Goal: Check status: Check status

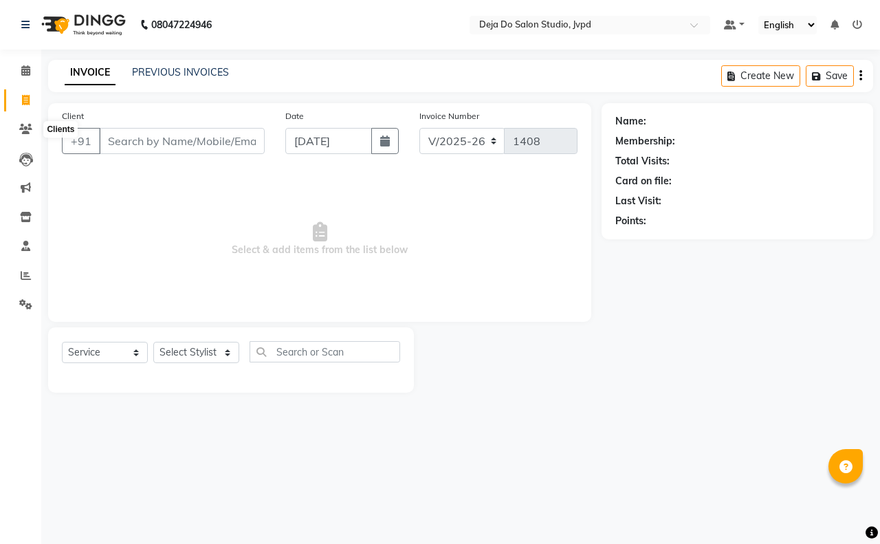
select select "7295"
select select "service"
click at [25, 128] on icon at bounding box center [25, 129] width 13 height 10
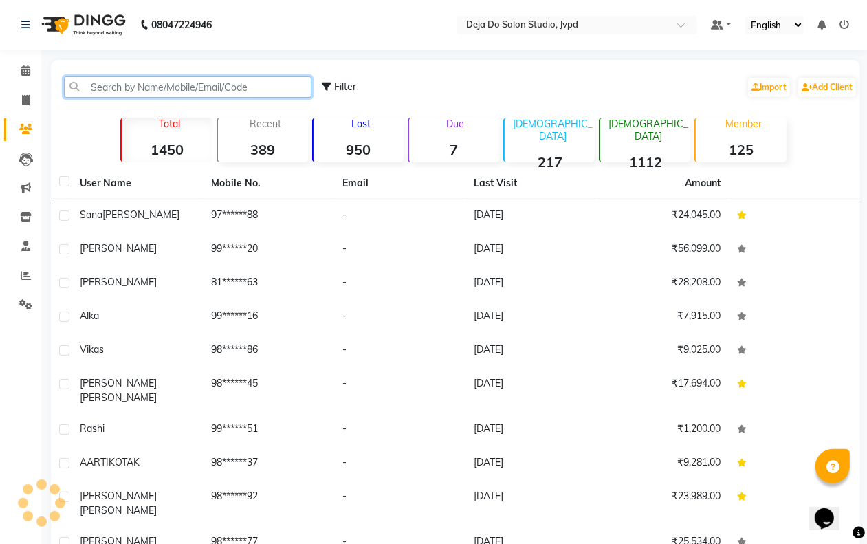
click at [117, 87] on input "text" at bounding box center [188, 86] width 248 height 21
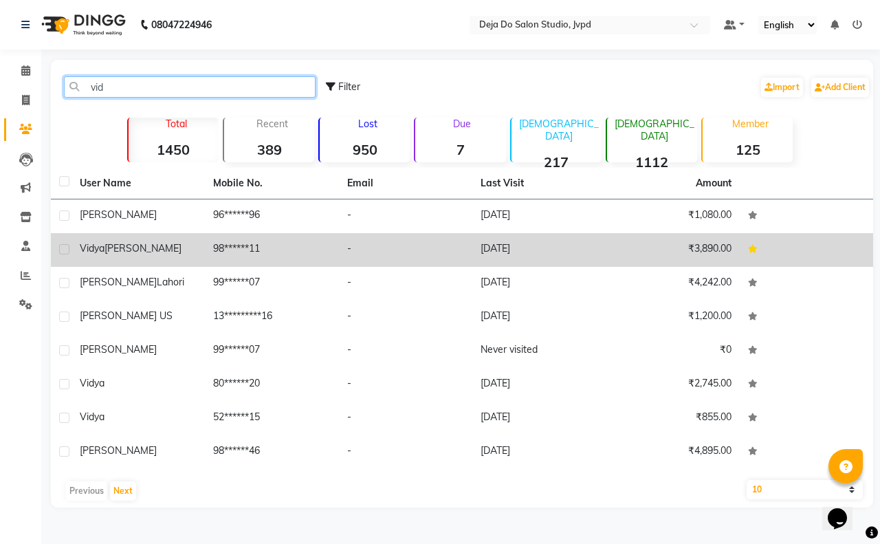
type input "vid"
click at [437, 239] on td "-" at bounding box center [405, 250] width 133 height 34
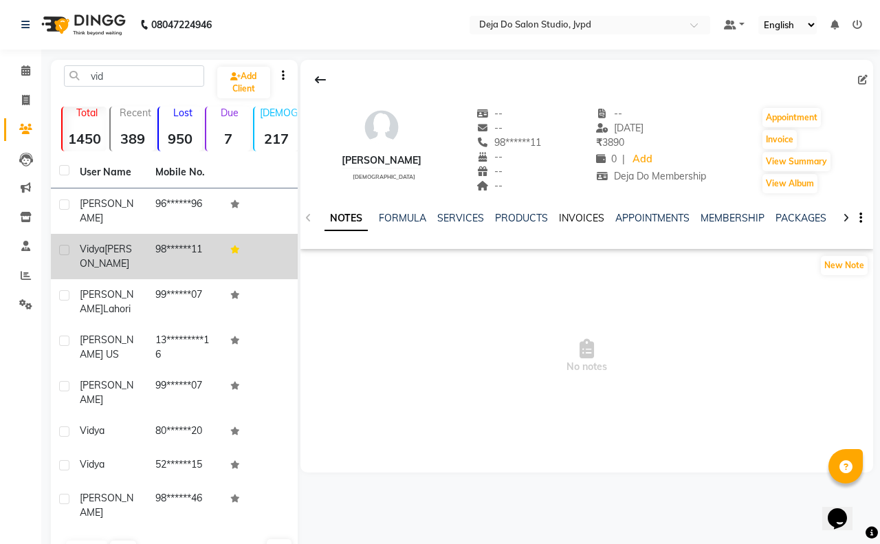
click at [573, 213] on link "INVOICES" at bounding box center [581, 218] width 45 height 12
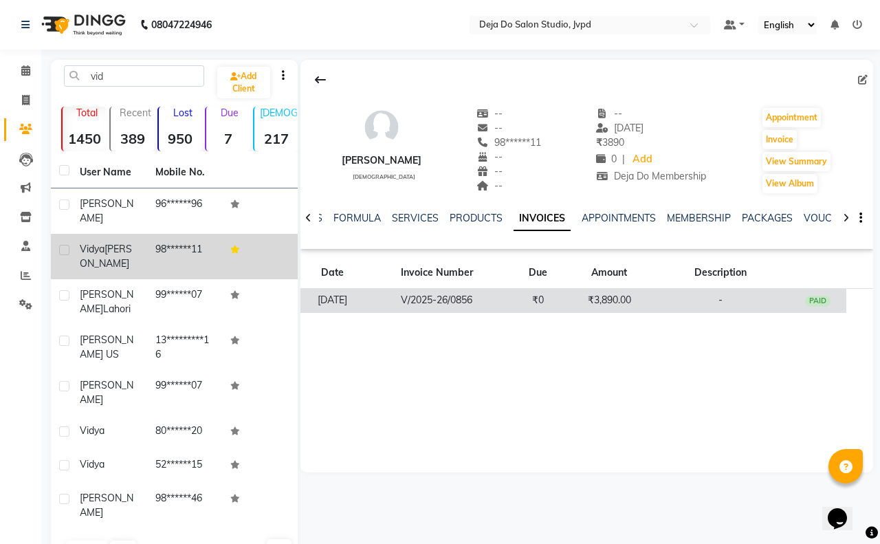
click at [630, 296] on td "₹3,890.00" at bounding box center [609, 301] width 85 height 24
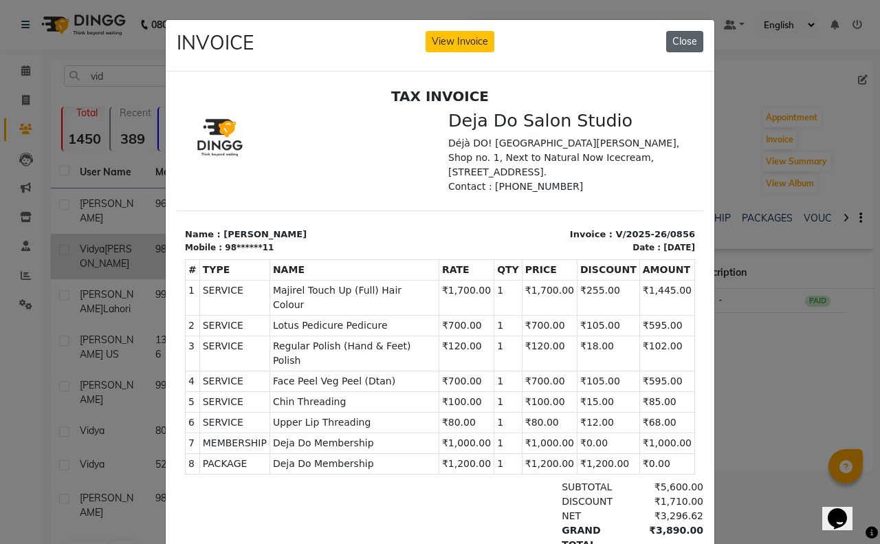
click at [683, 38] on button "Close" at bounding box center [684, 41] width 37 height 21
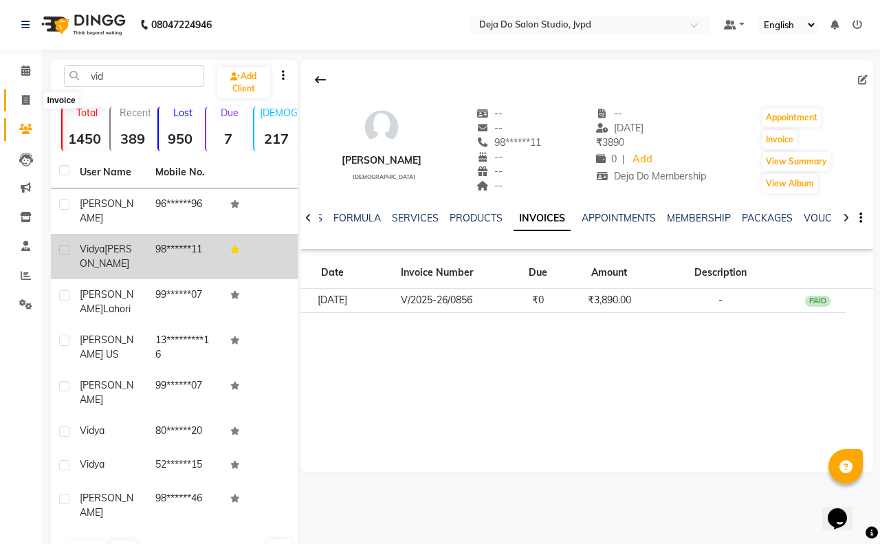
click at [31, 105] on span at bounding box center [26, 101] width 24 height 16
select select "service"
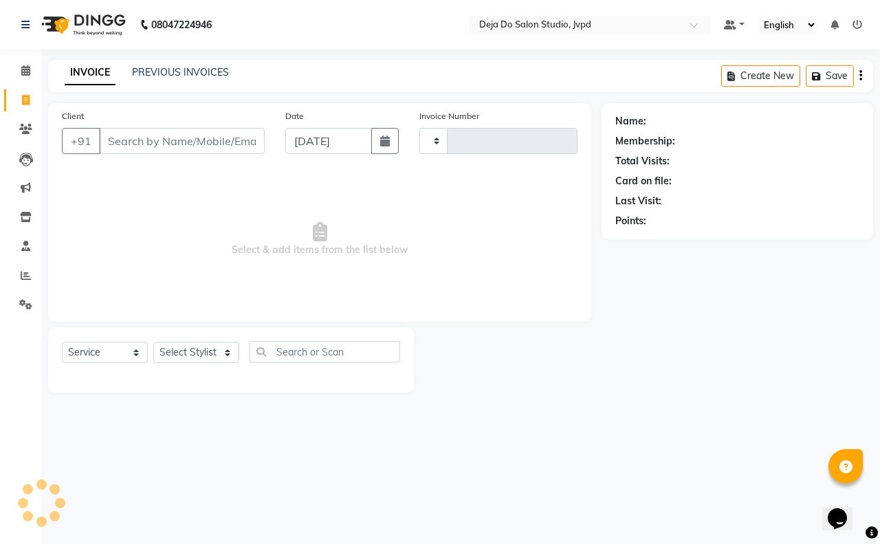
type input "1408"
select select "7295"
click at [21, 131] on icon at bounding box center [25, 129] width 13 height 10
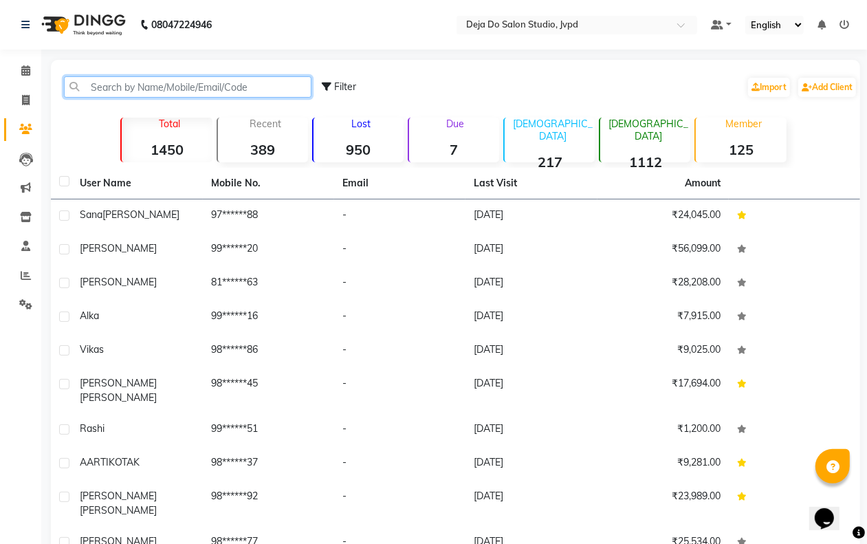
click at [168, 91] on input "text" at bounding box center [188, 86] width 248 height 21
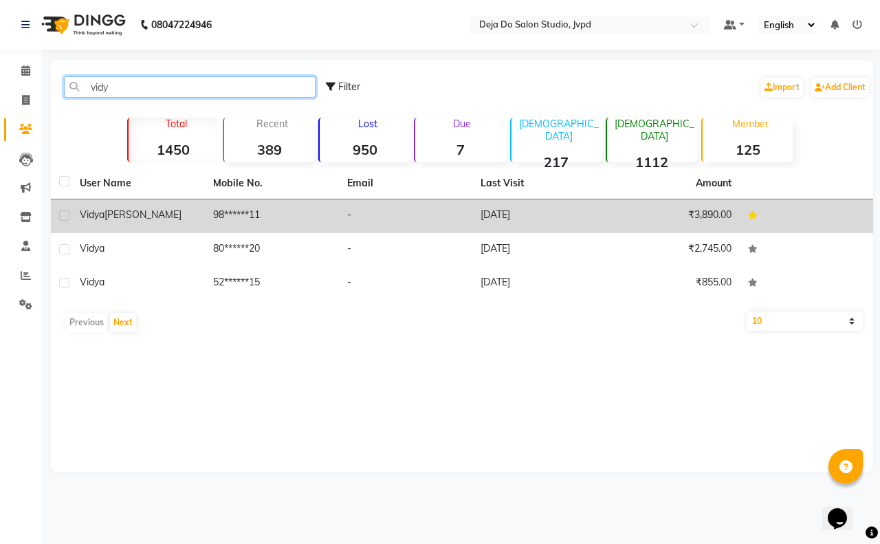
type input "vidy"
click at [545, 210] on td "[DATE]" at bounding box center [538, 216] width 133 height 34
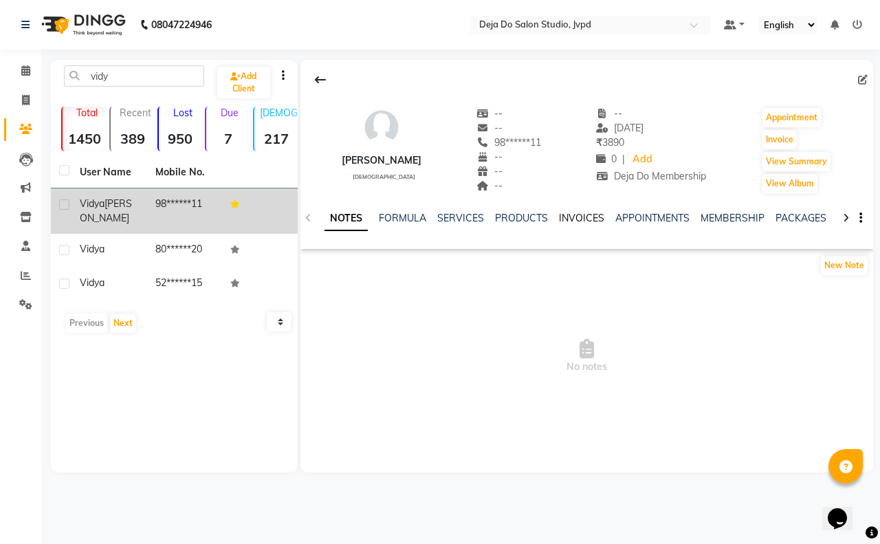
click at [590, 219] on link "INVOICES" at bounding box center [581, 218] width 45 height 12
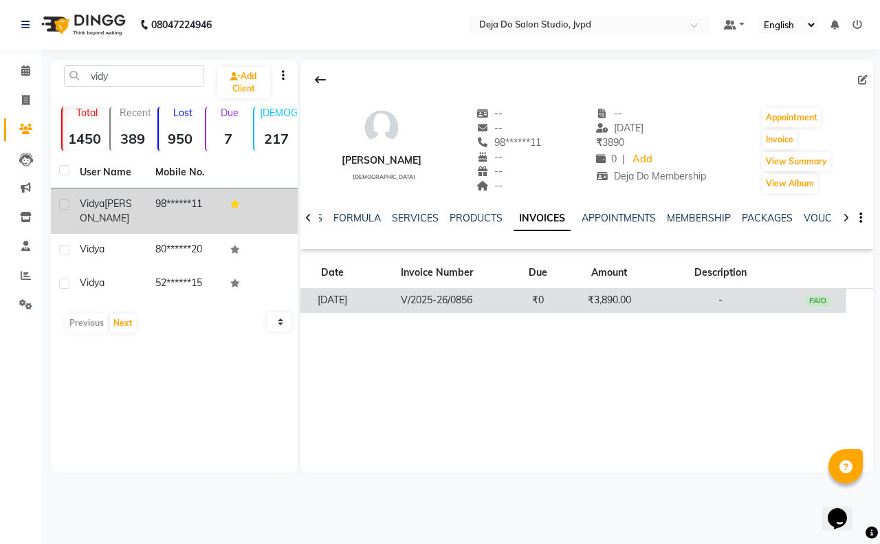
click at [587, 297] on td "₹3,890.00" at bounding box center [609, 301] width 85 height 24
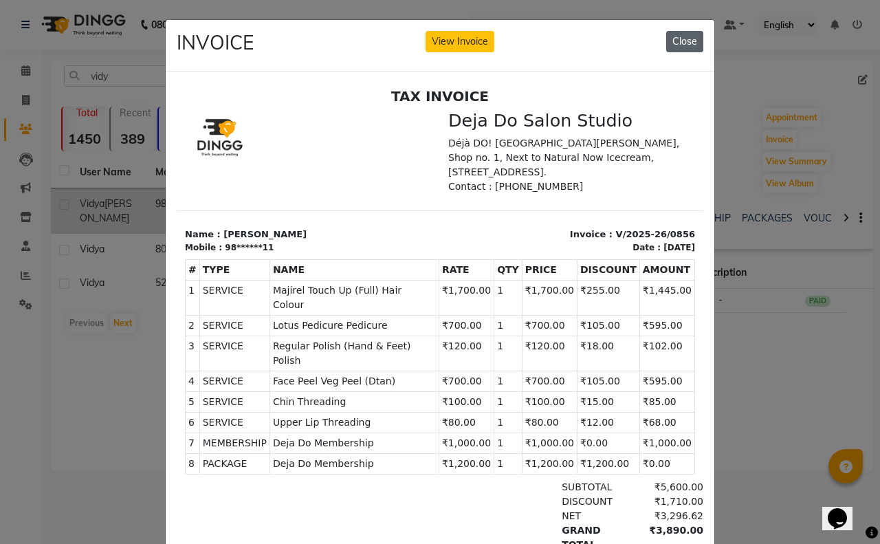
click at [682, 35] on button "Close" at bounding box center [684, 41] width 37 height 21
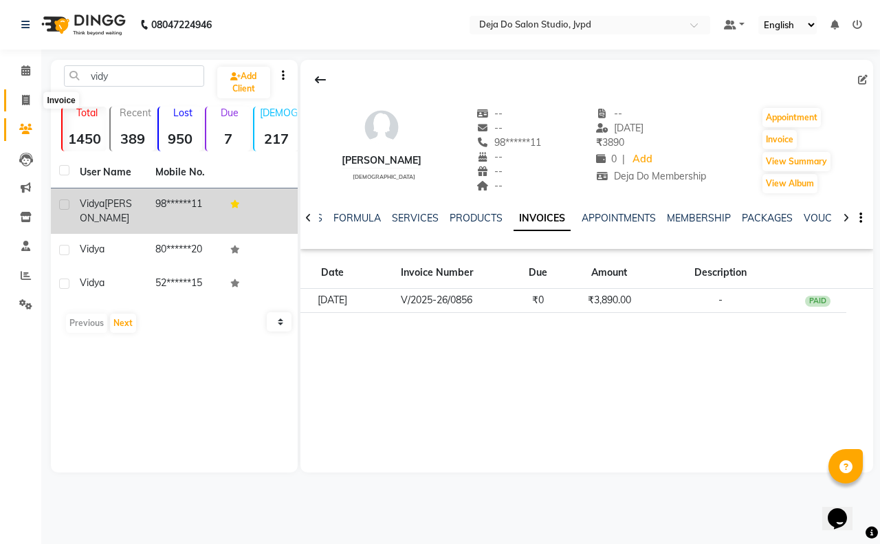
click at [23, 102] on icon at bounding box center [26, 100] width 8 height 10
select select "service"
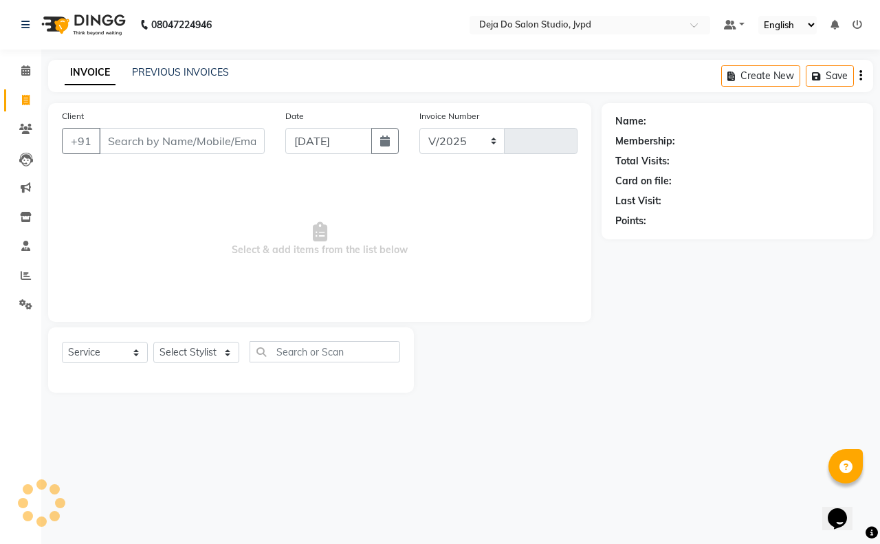
select select "7295"
type input "1408"
